Goal: Communication & Community: Answer question/provide support

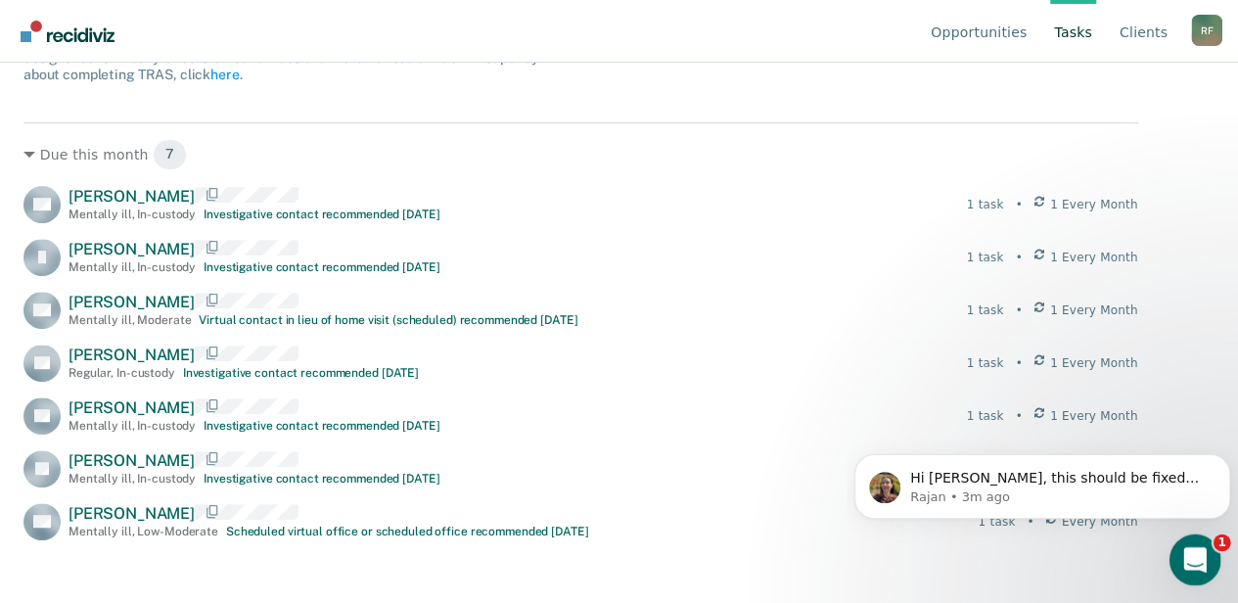
click at [1205, 561] on div "Open Intercom Messenger" at bounding box center [1192, 557] width 65 height 65
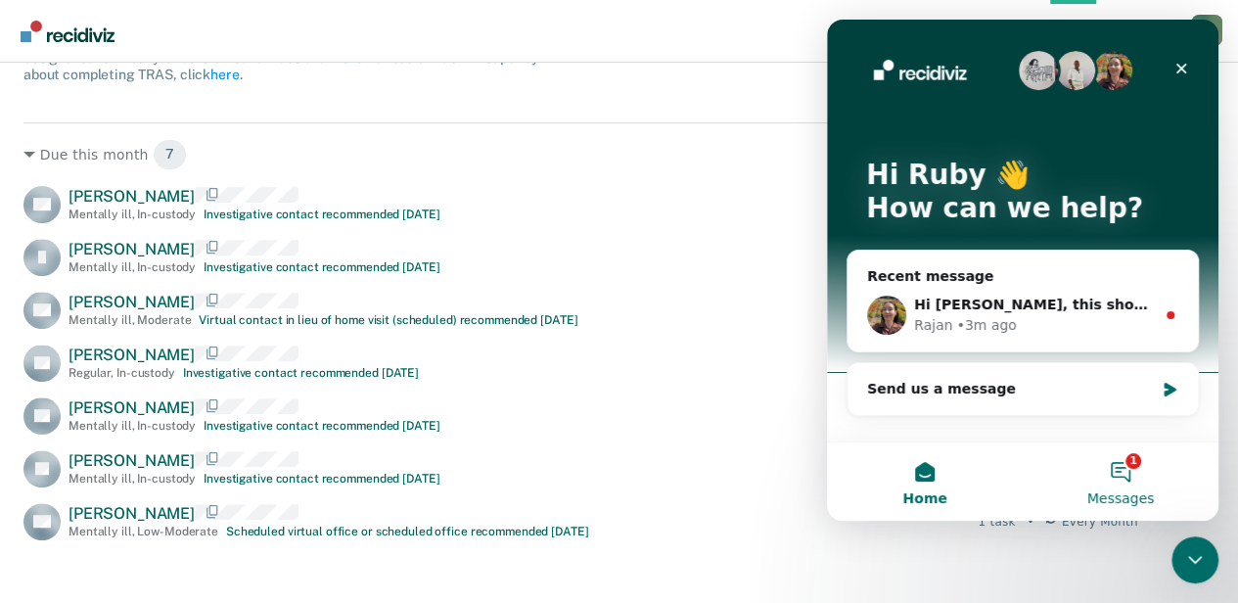
click at [1130, 471] on button "1 Messages" at bounding box center [1121, 481] width 196 height 78
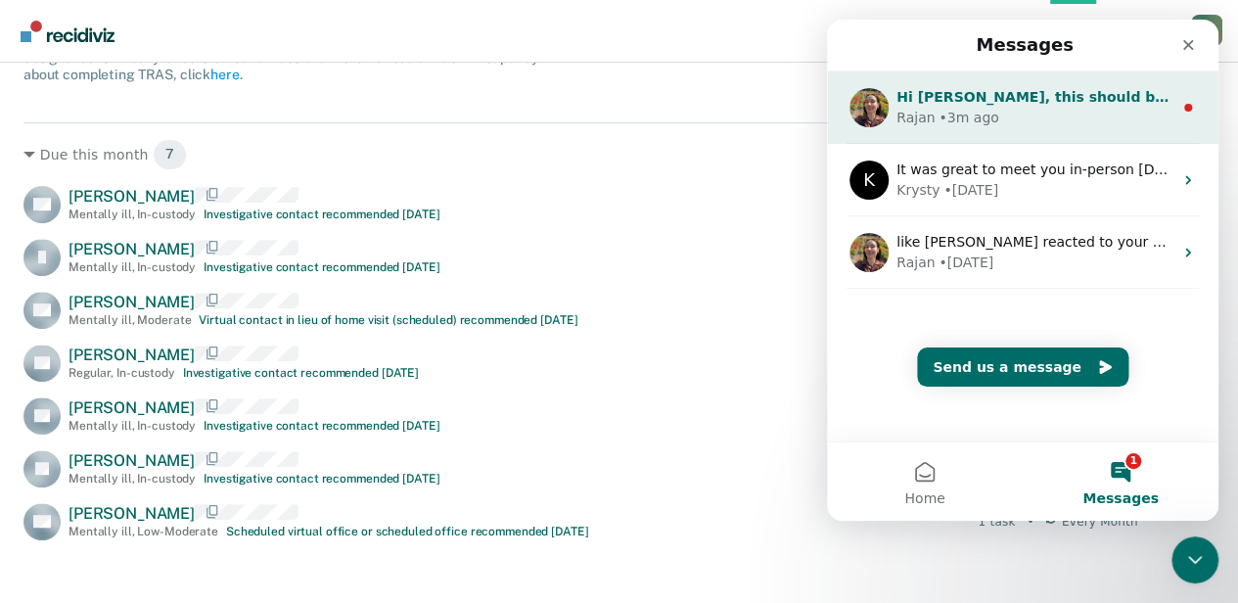
click at [1027, 108] on div "Rajan • 3m ago" at bounding box center [1035, 118] width 276 height 21
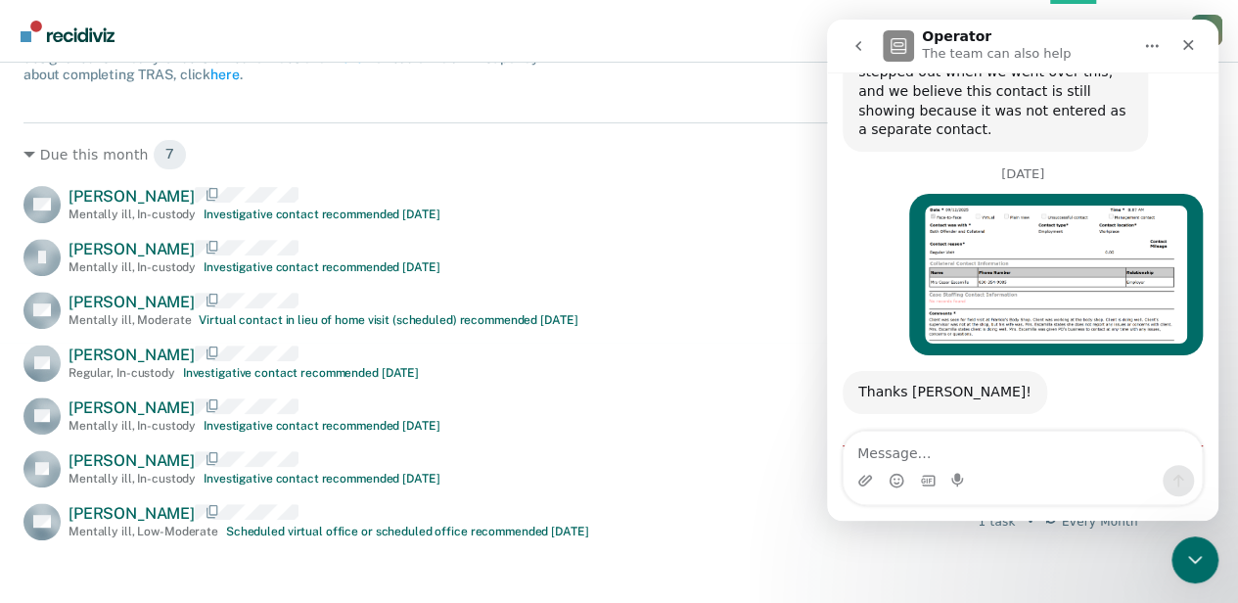
scroll to position [1078, 0]
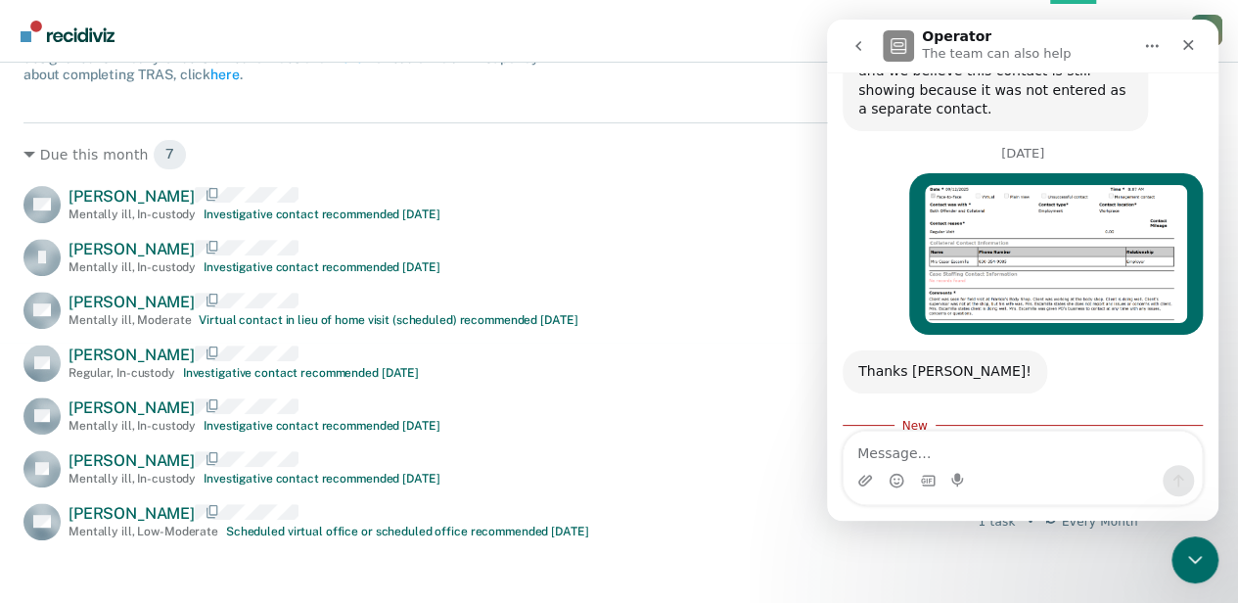
click at [939, 457] on textarea "Message…" at bounding box center [1023, 448] width 358 height 33
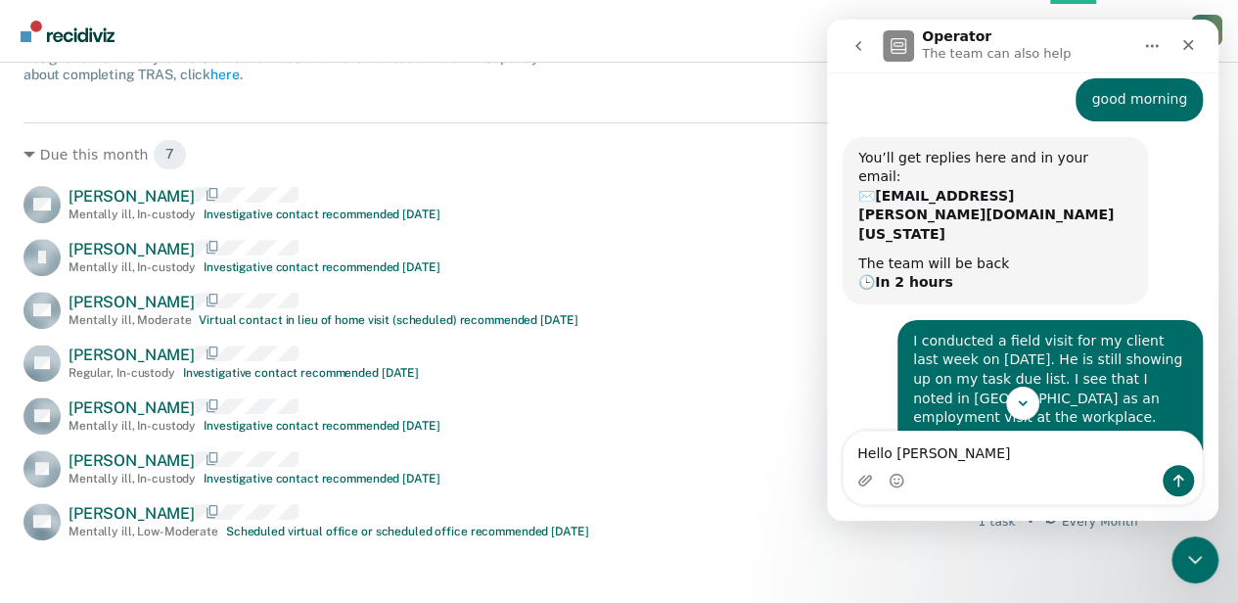
scroll to position [0, 0]
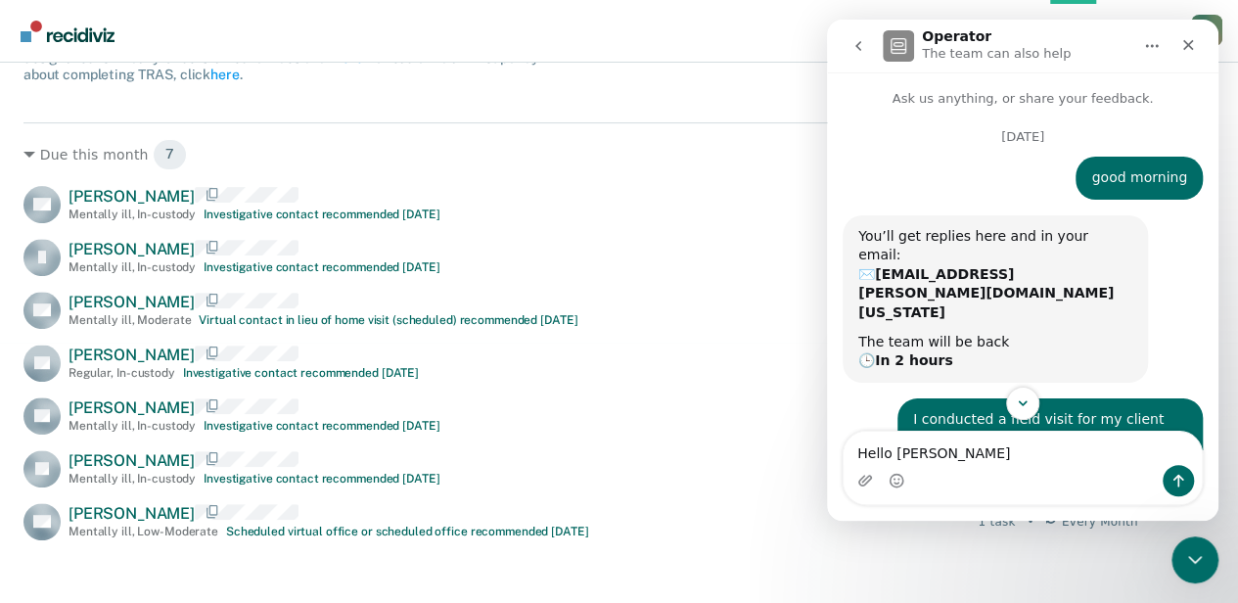
type textarea "Hello [PERSON_NAME]"
click at [858, 42] on icon "go back" at bounding box center [859, 46] width 6 height 10
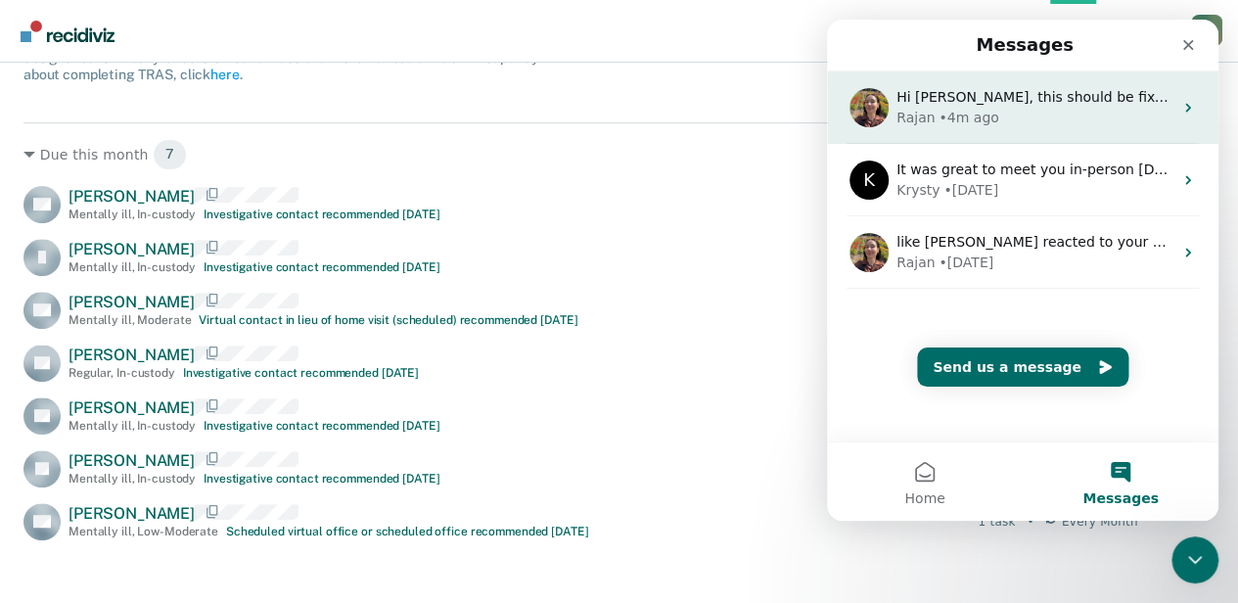
click at [947, 116] on div "• 4m ago" at bounding box center [969, 118] width 60 height 21
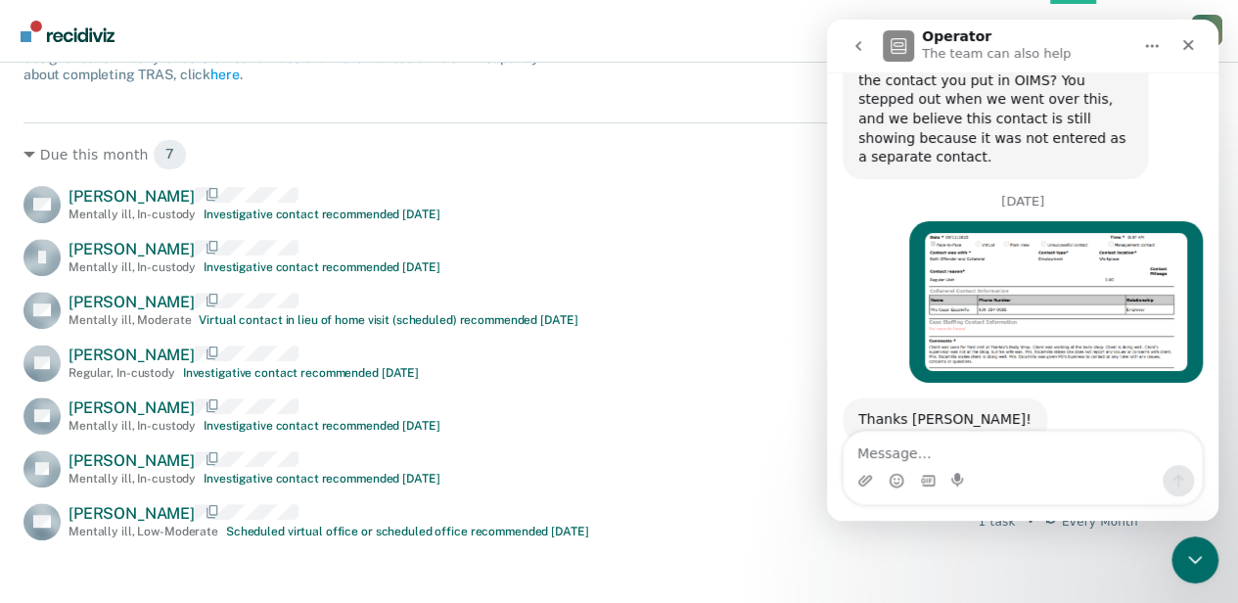
scroll to position [1090, 0]
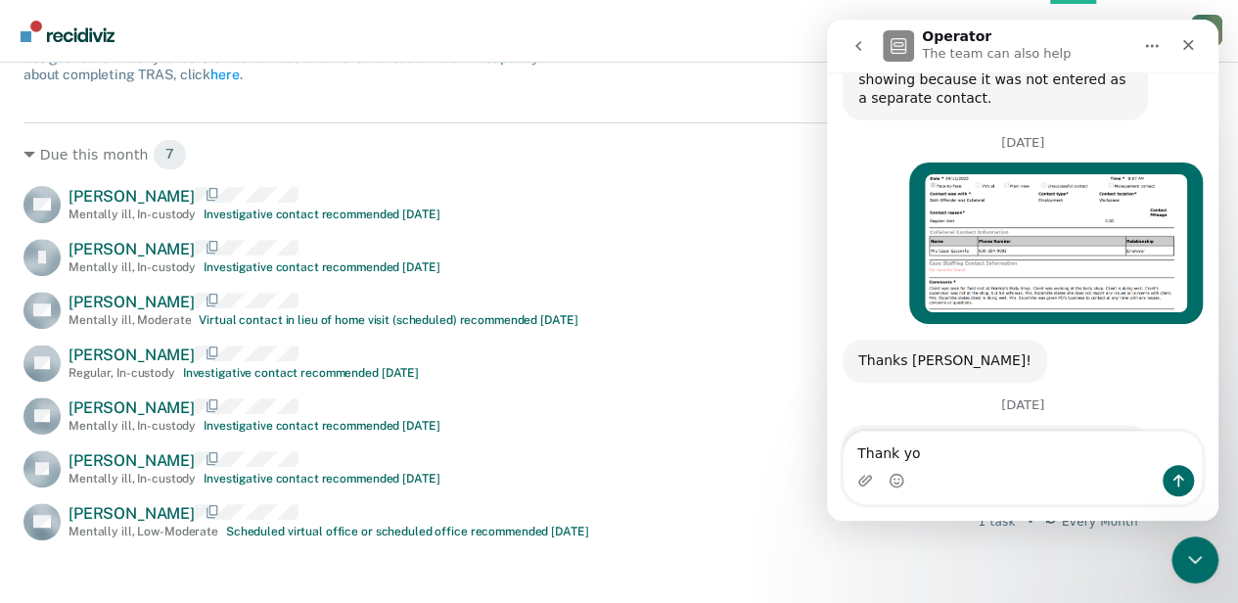
type textarea "Thank you"
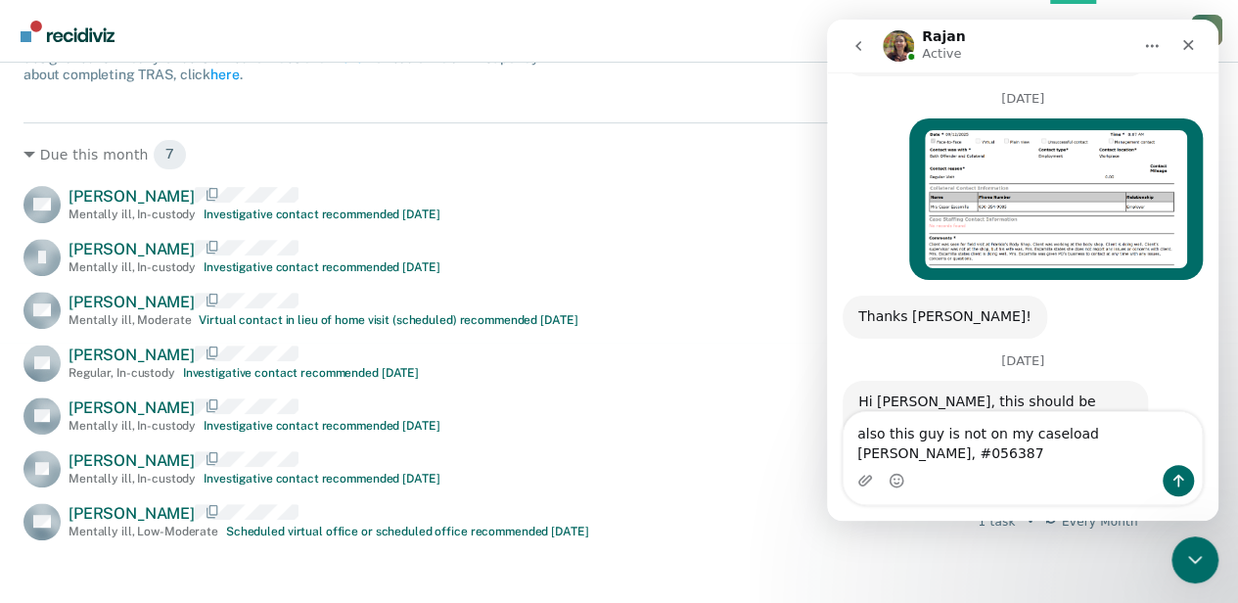
scroll to position [1154, 0]
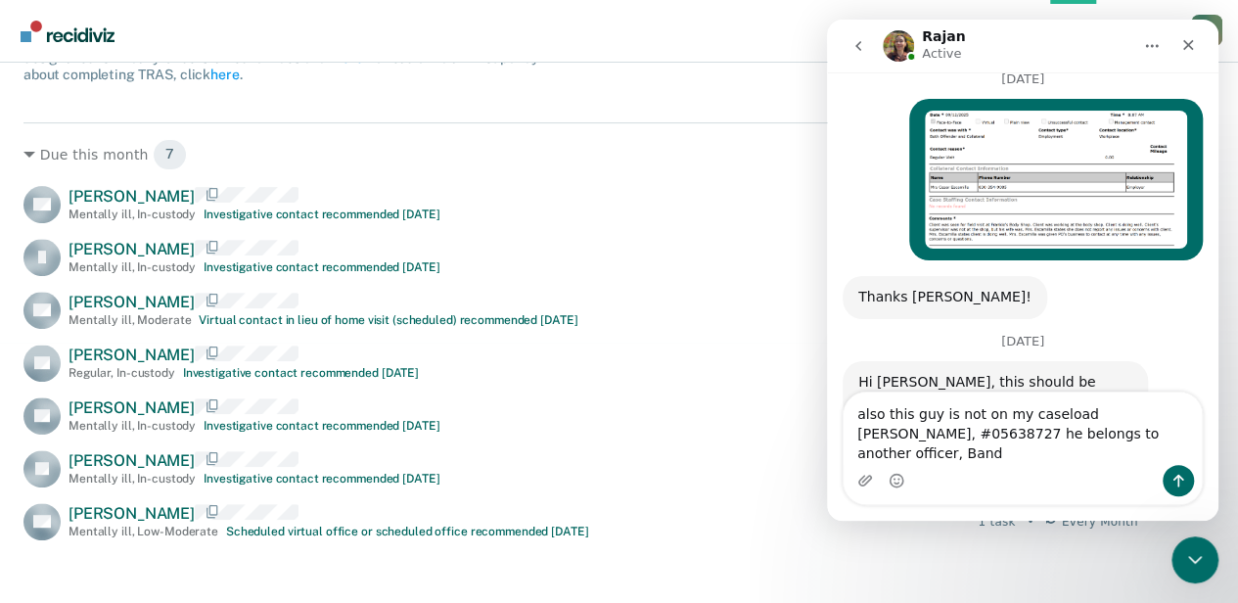
type textarea "also this guy is not on my caseload [PERSON_NAME], #05638727 he belongs to anot…"
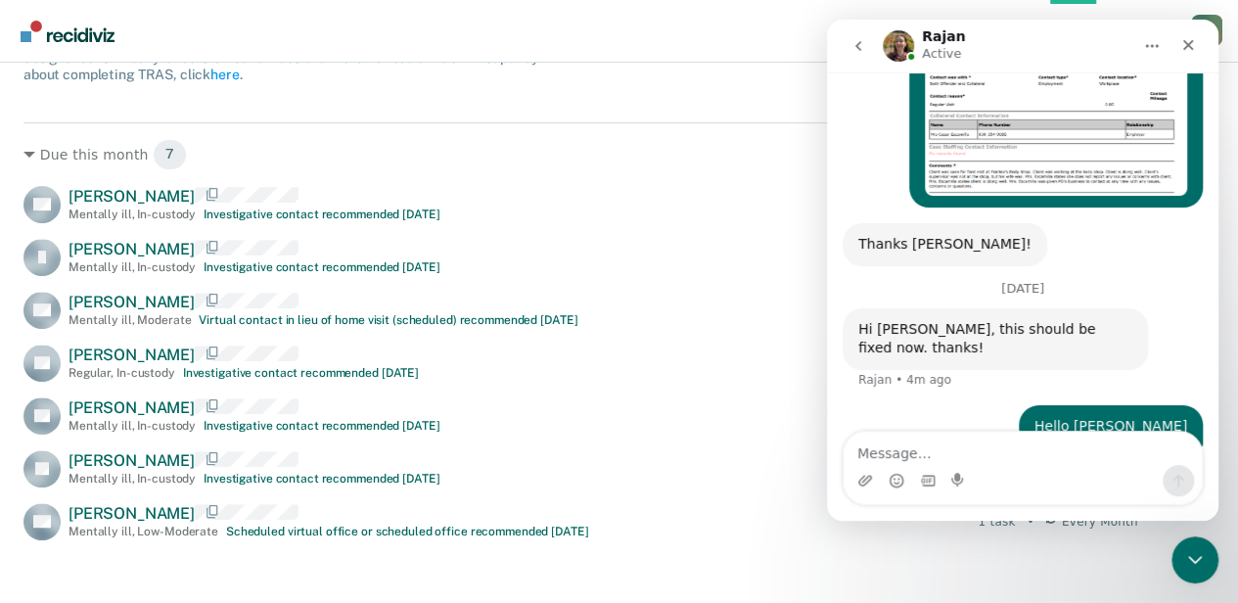
scroll to position [1218, 0]
